Goal: Information Seeking & Learning: Find specific fact

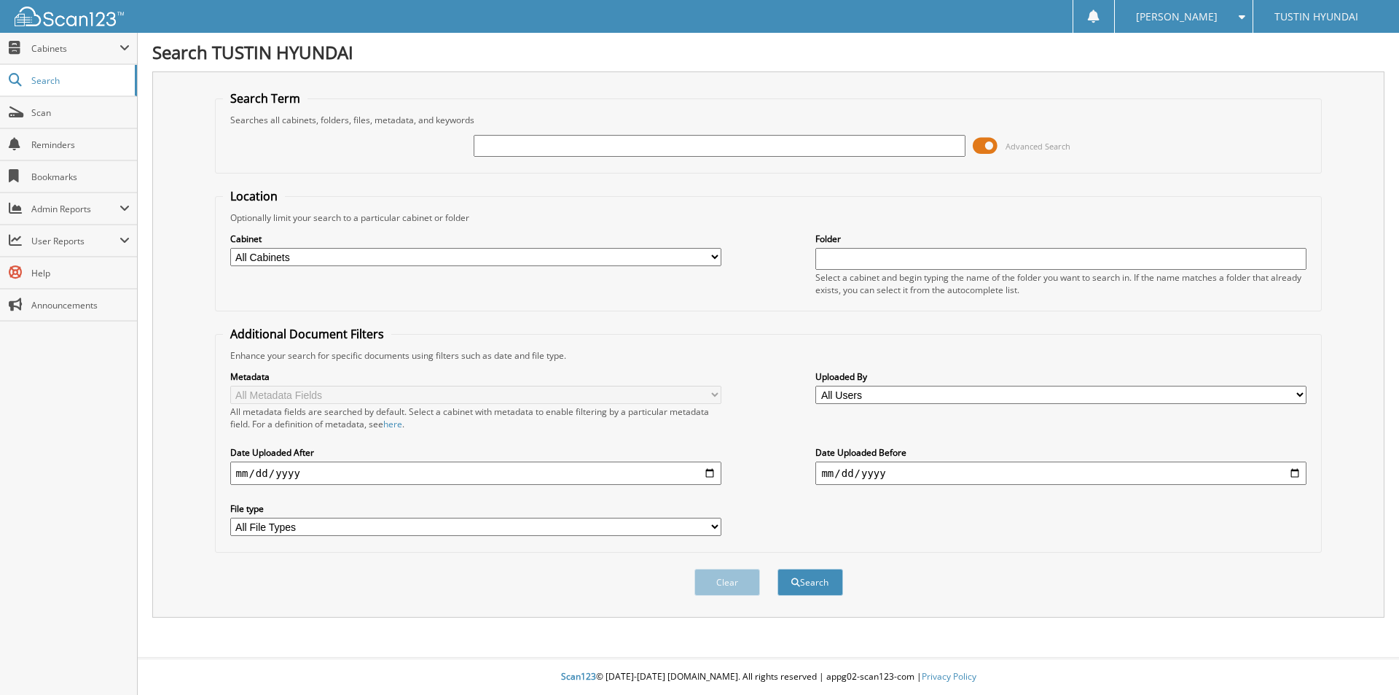
click at [585, 144] on input "text" at bounding box center [719, 146] width 491 height 22
type input "205430"
click at [778, 569] on button "Search" at bounding box center [811, 582] width 66 height 27
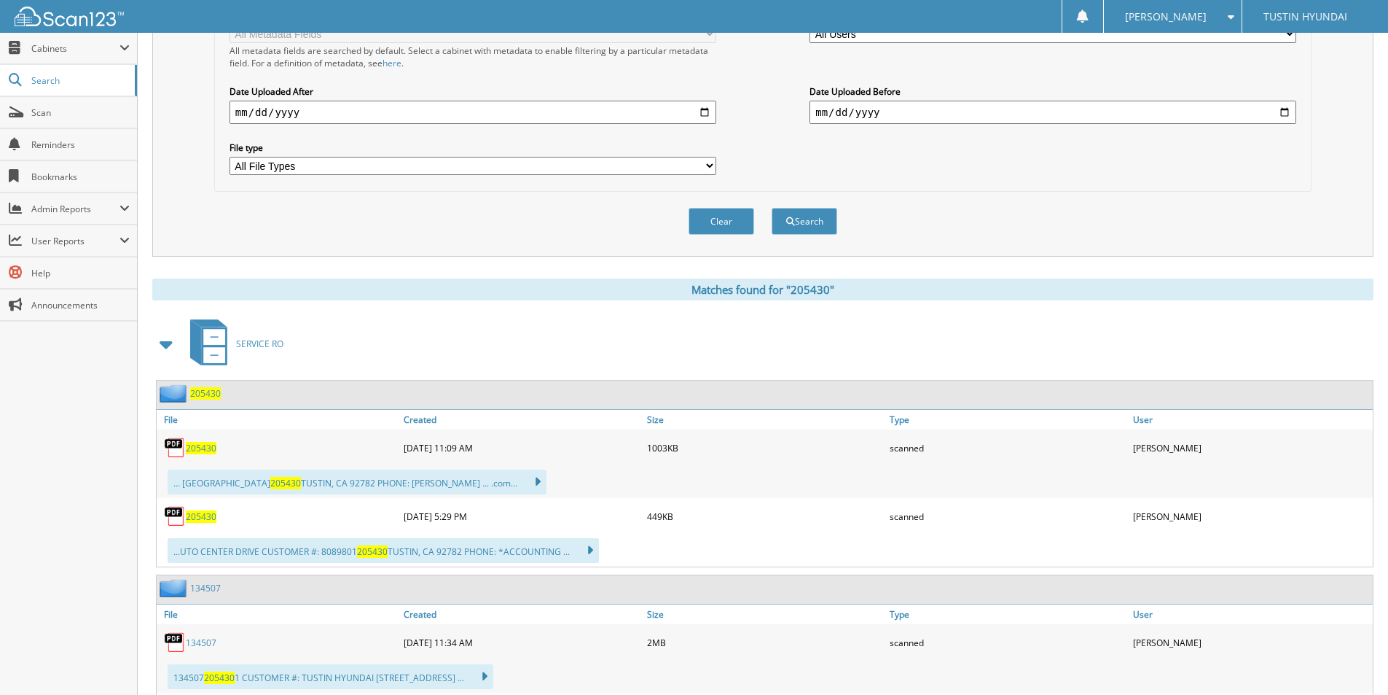
scroll to position [364, 0]
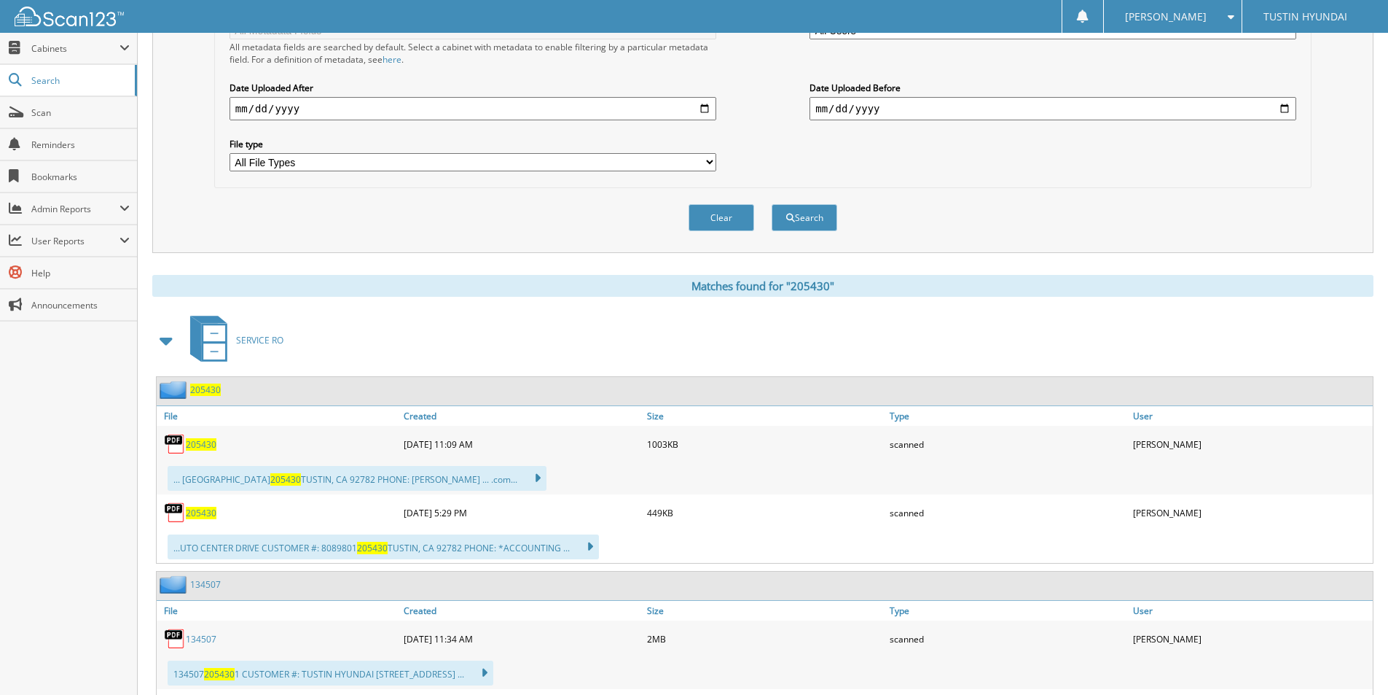
click at [205, 445] on span "205430" at bounding box center [201, 444] width 31 height 12
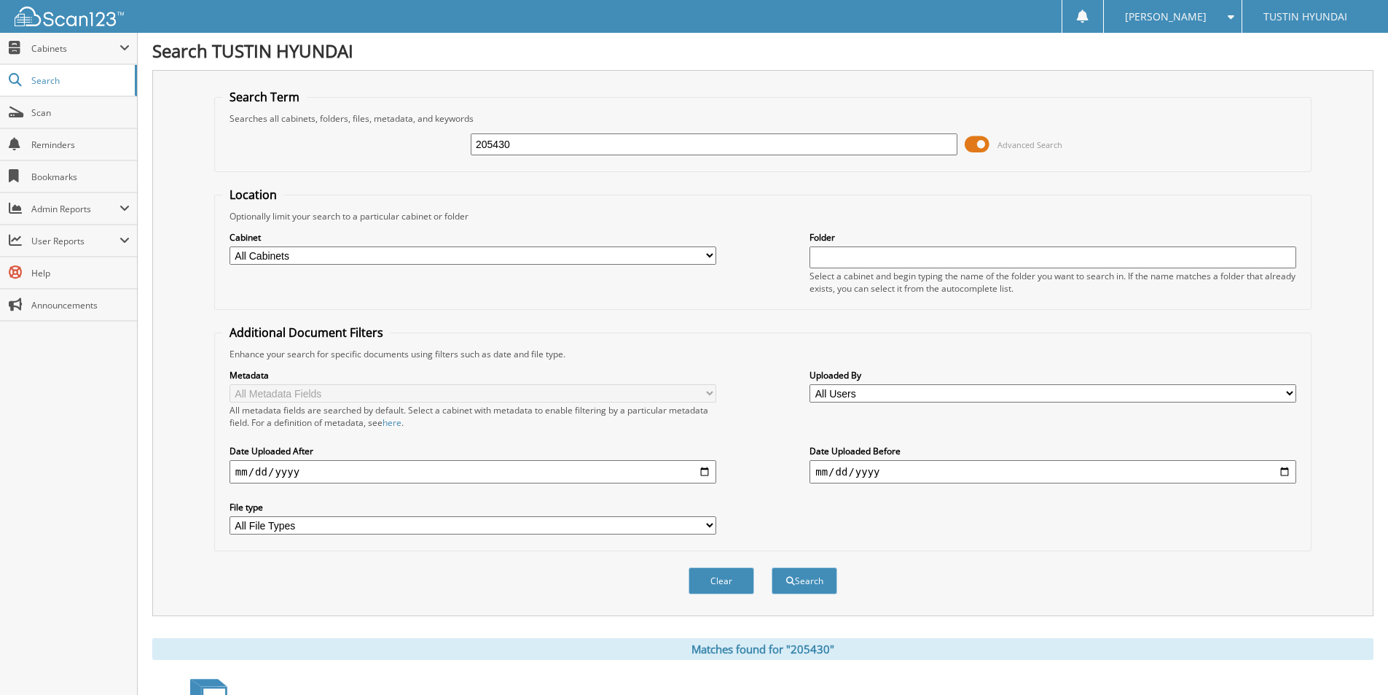
scroll to position [0, 0]
click at [418, 139] on div "205430 Advanced Search" at bounding box center [763, 145] width 1082 height 39
type input "208201"
click at [772, 569] on button "Search" at bounding box center [805, 582] width 66 height 27
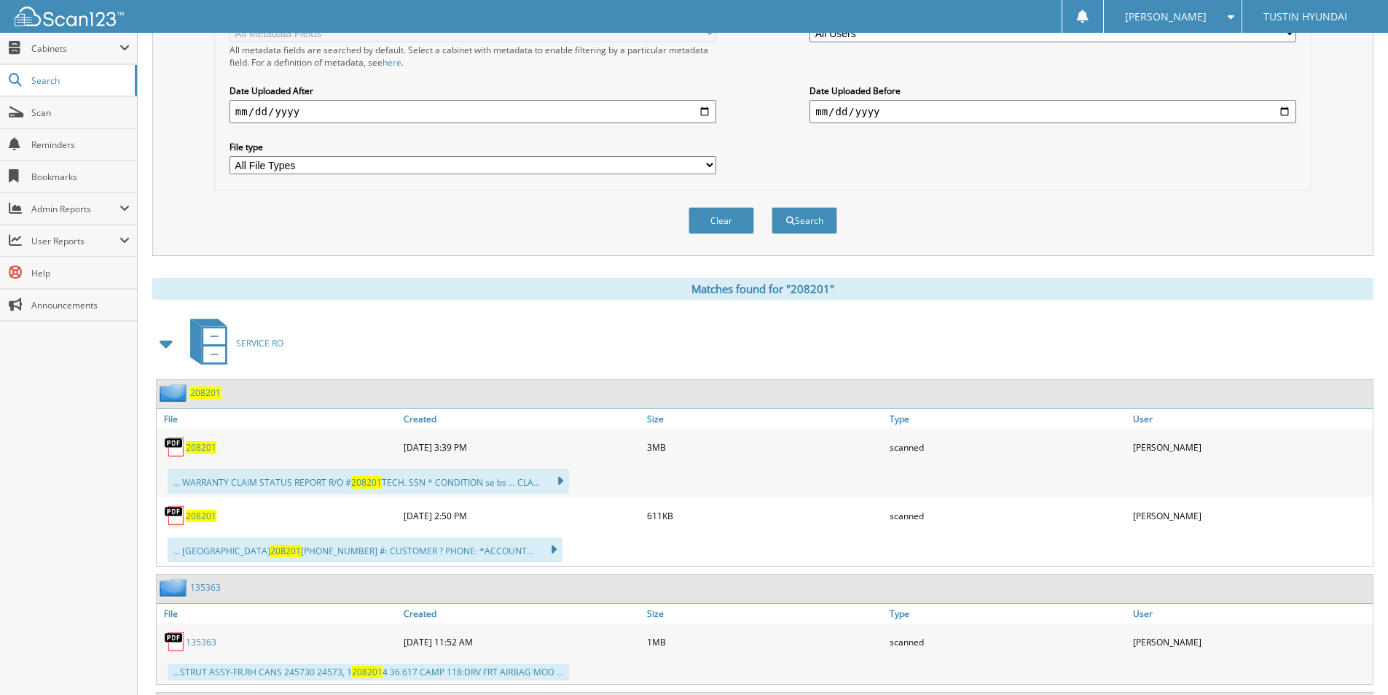
scroll to position [364, 0]
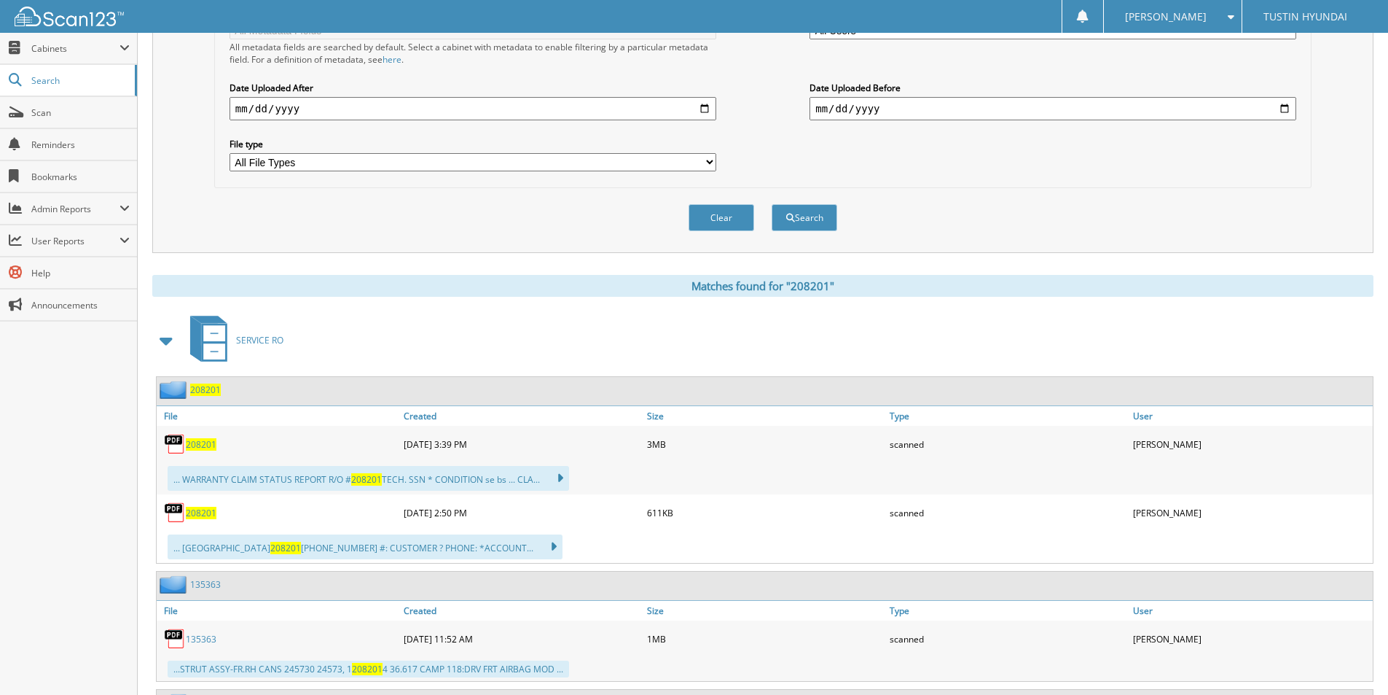
click at [200, 446] on span "208201" at bounding box center [201, 444] width 31 height 12
